Goal: Transaction & Acquisition: Purchase product/service

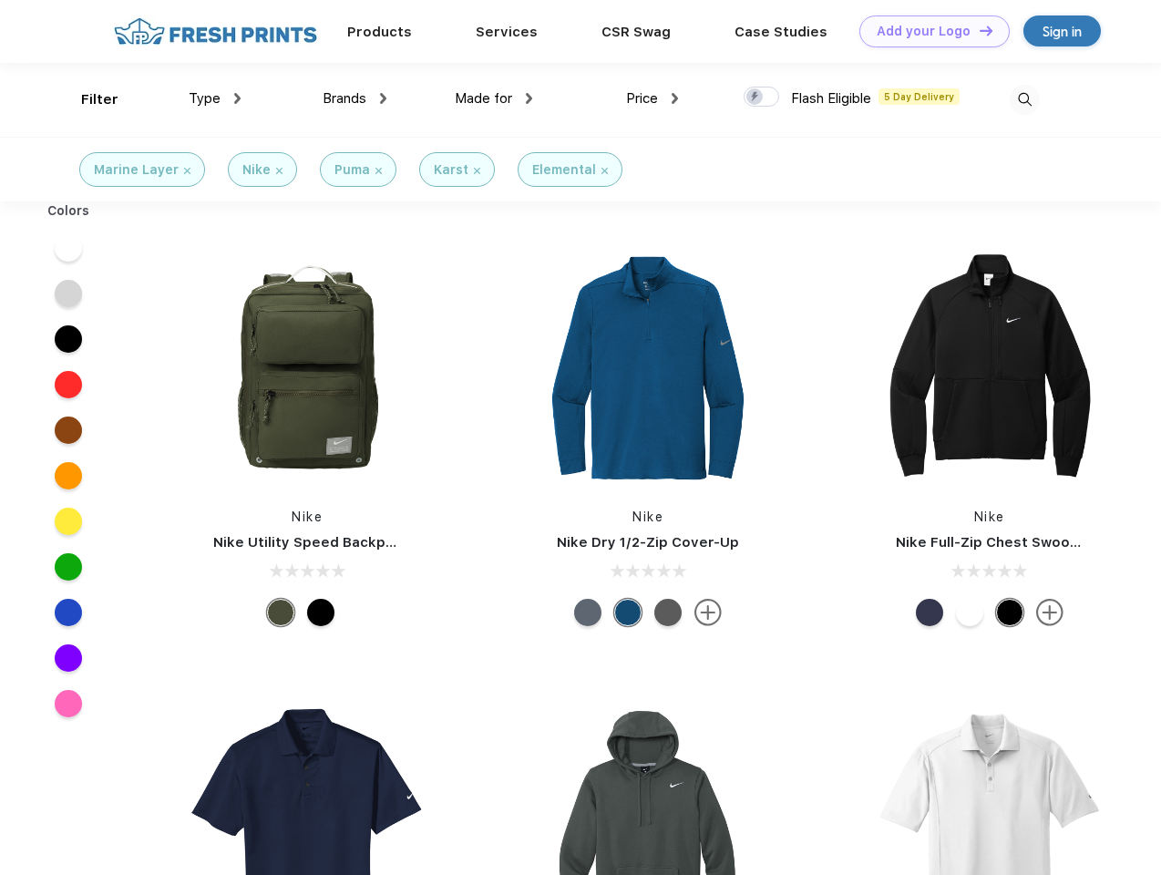
click at [928, 31] on link "Add your Logo Design Tool" at bounding box center [935, 31] width 150 height 32
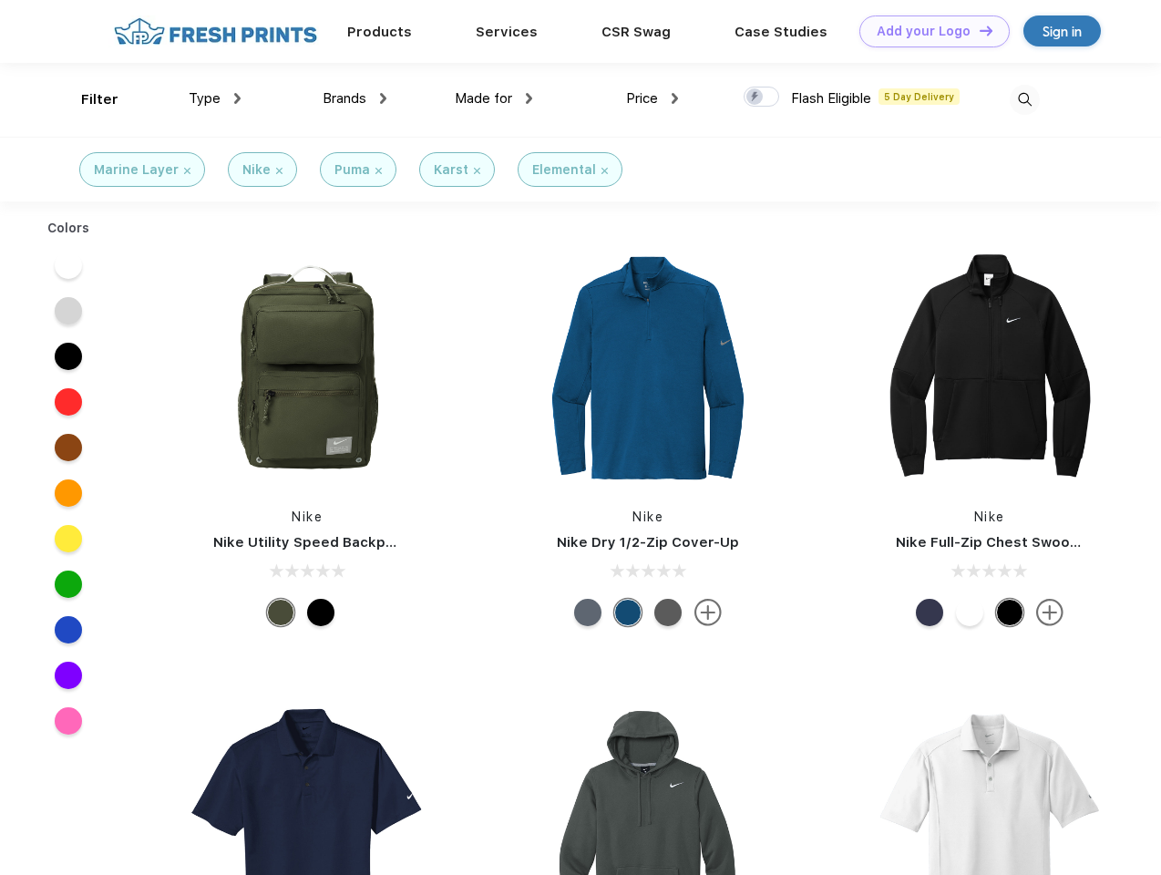
click at [0, 0] on div "Design Tool" at bounding box center [0, 0] width 0 height 0
click at [978, 30] on link "Add your Logo Design Tool" at bounding box center [935, 31] width 150 height 32
click at [88, 99] on div "Filter" at bounding box center [99, 99] width 37 height 21
click at [215, 98] on span "Type" at bounding box center [205, 98] width 32 height 16
click at [355, 98] on span "Brands" at bounding box center [345, 98] width 44 height 16
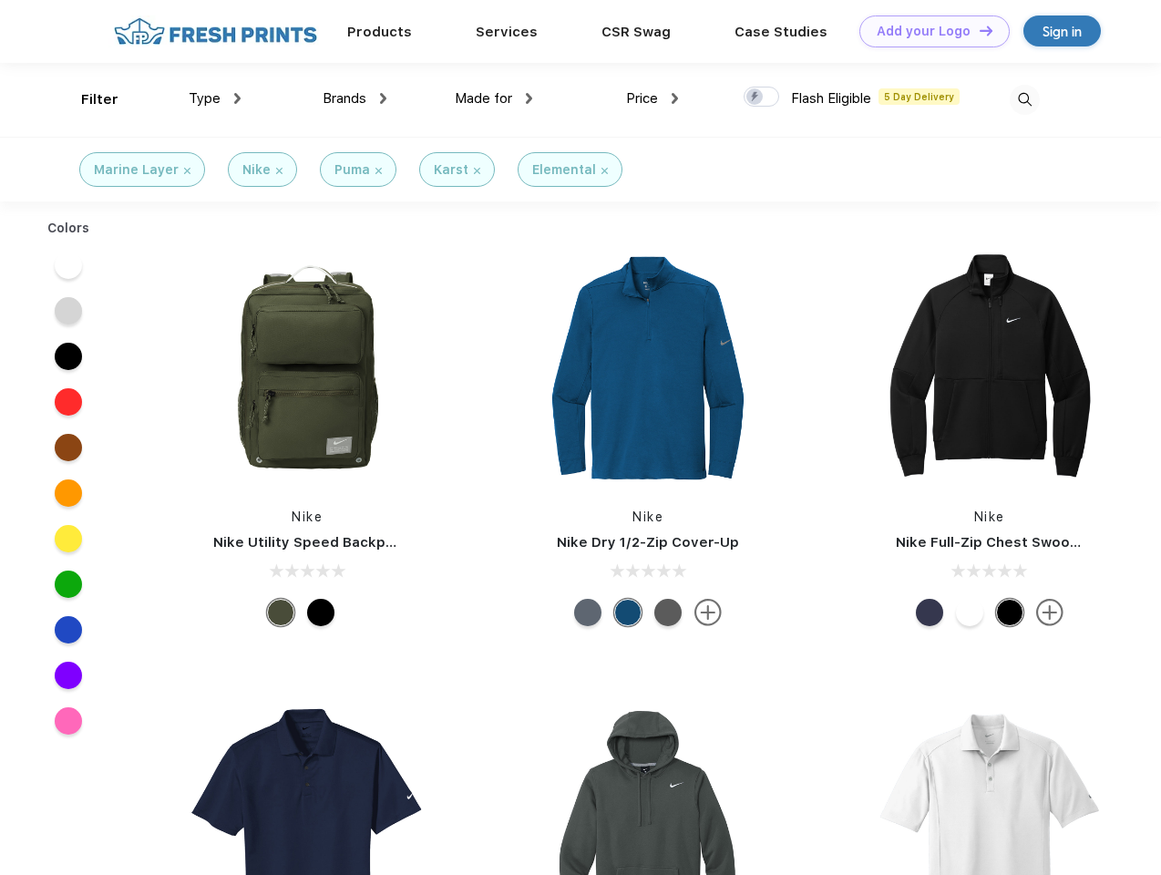
click at [494, 98] on span "Made for" at bounding box center [483, 98] width 57 height 16
click at [653, 98] on span "Price" at bounding box center [642, 98] width 32 height 16
click at [762, 98] on div at bounding box center [762, 97] width 36 height 20
click at [756, 98] on input "checkbox" at bounding box center [750, 92] width 12 height 12
click at [1025, 99] on img at bounding box center [1025, 100] width 30 height 30
